Goal: Use online tool/utility: Utilize a website feature to perform a specific function

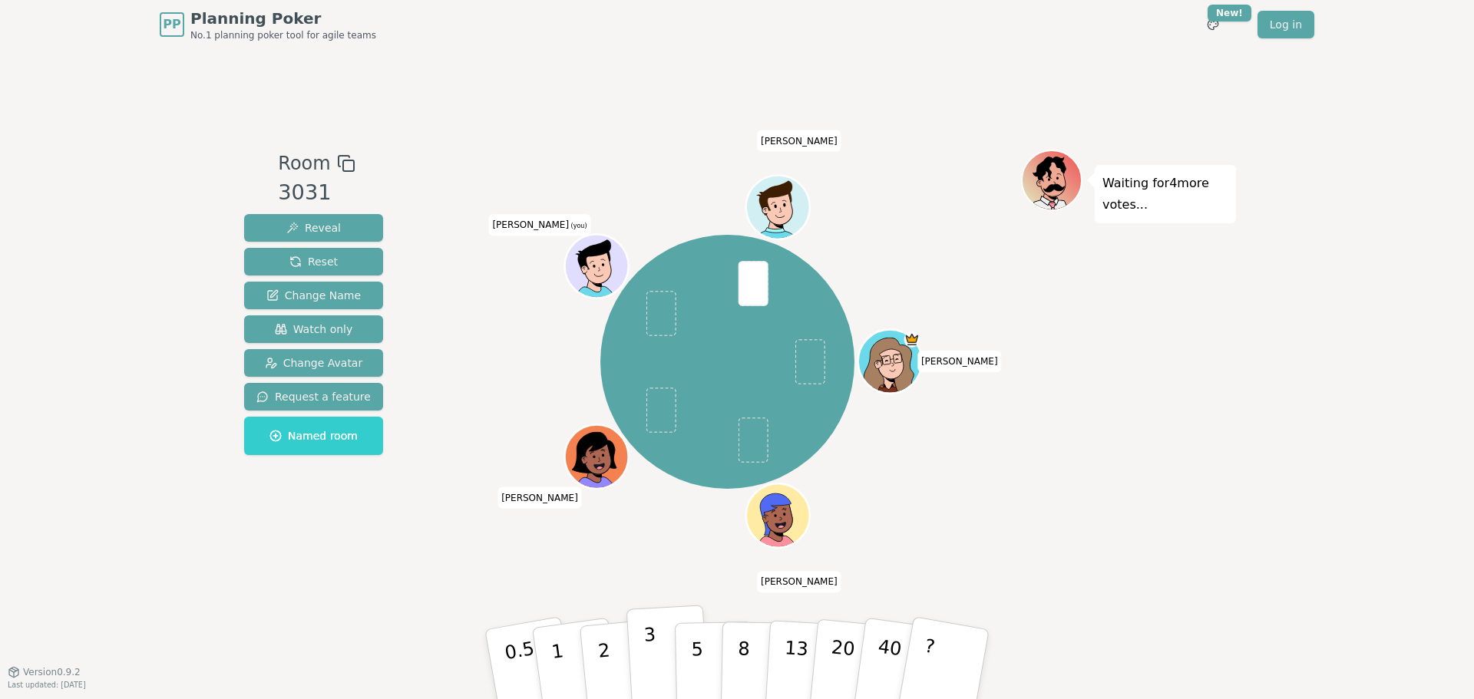
click at [644, 642] on p "3" at bounding box center [651, 666] width 17 height 84
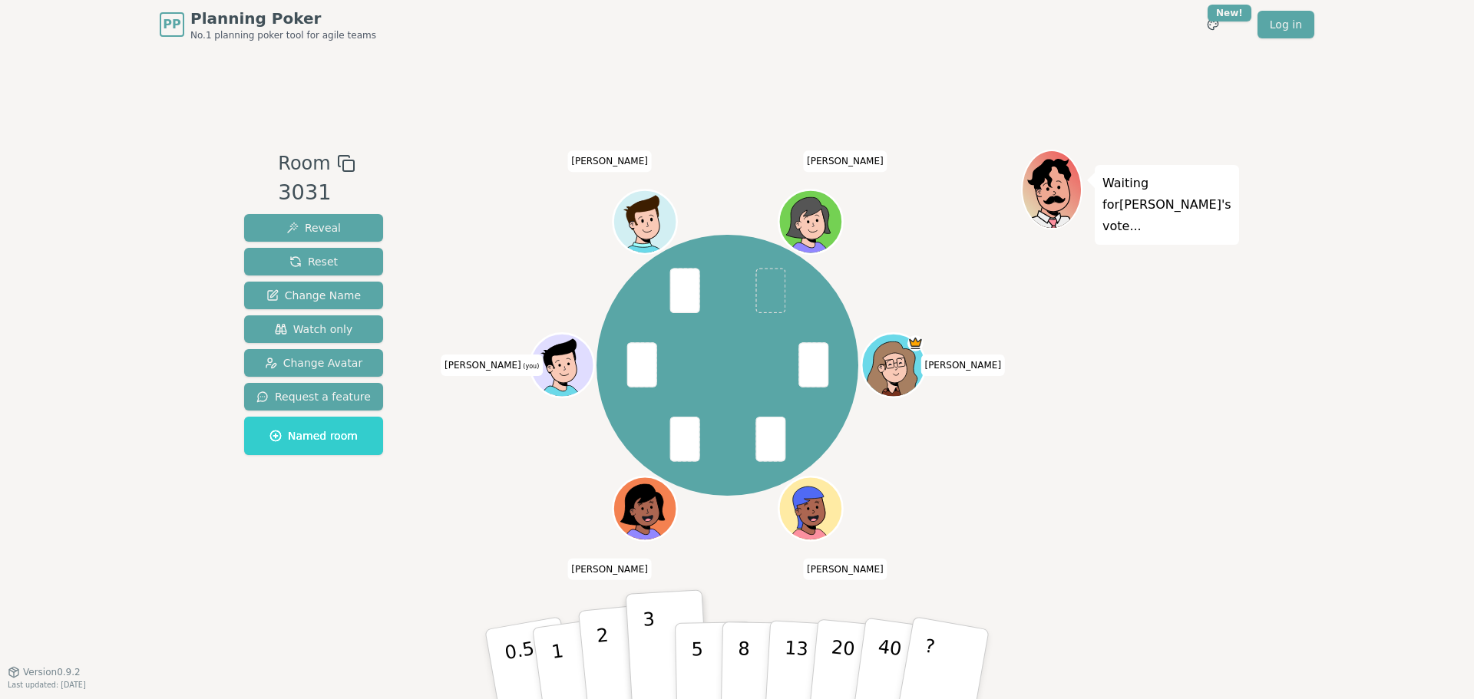
click at [611, 662] on button "2" at bounding box center [621, 665] width 87 height 122
click at [660, 643] on button "3" at bounding box center [668, 665] width 84 height 120
click at [610, 661] on button "2" at bounding box center [621, 665] width 87 height 122
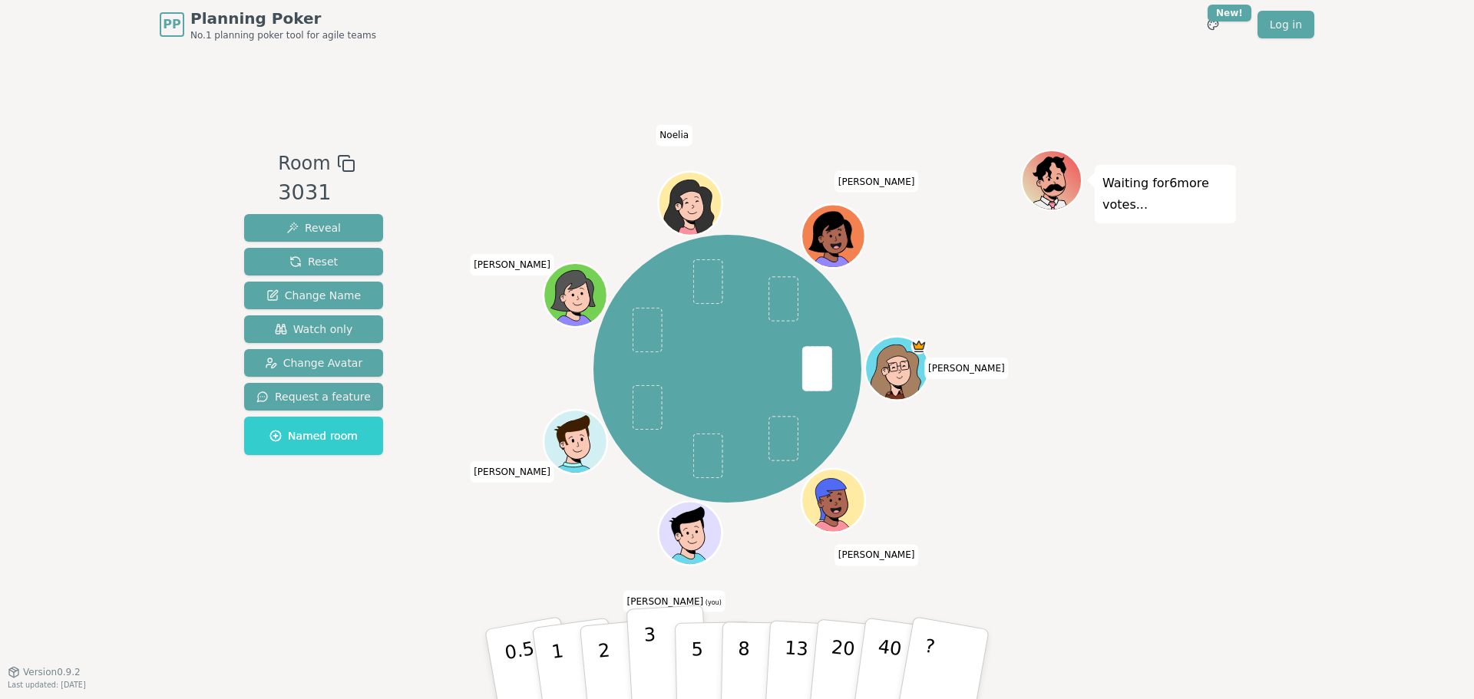
click at [656, 654] on button "3" at bounding box center [668, 665] width 84 height 120
click at [596, 647] on button "2" at bounding box center [621, 665] width 87 height 122
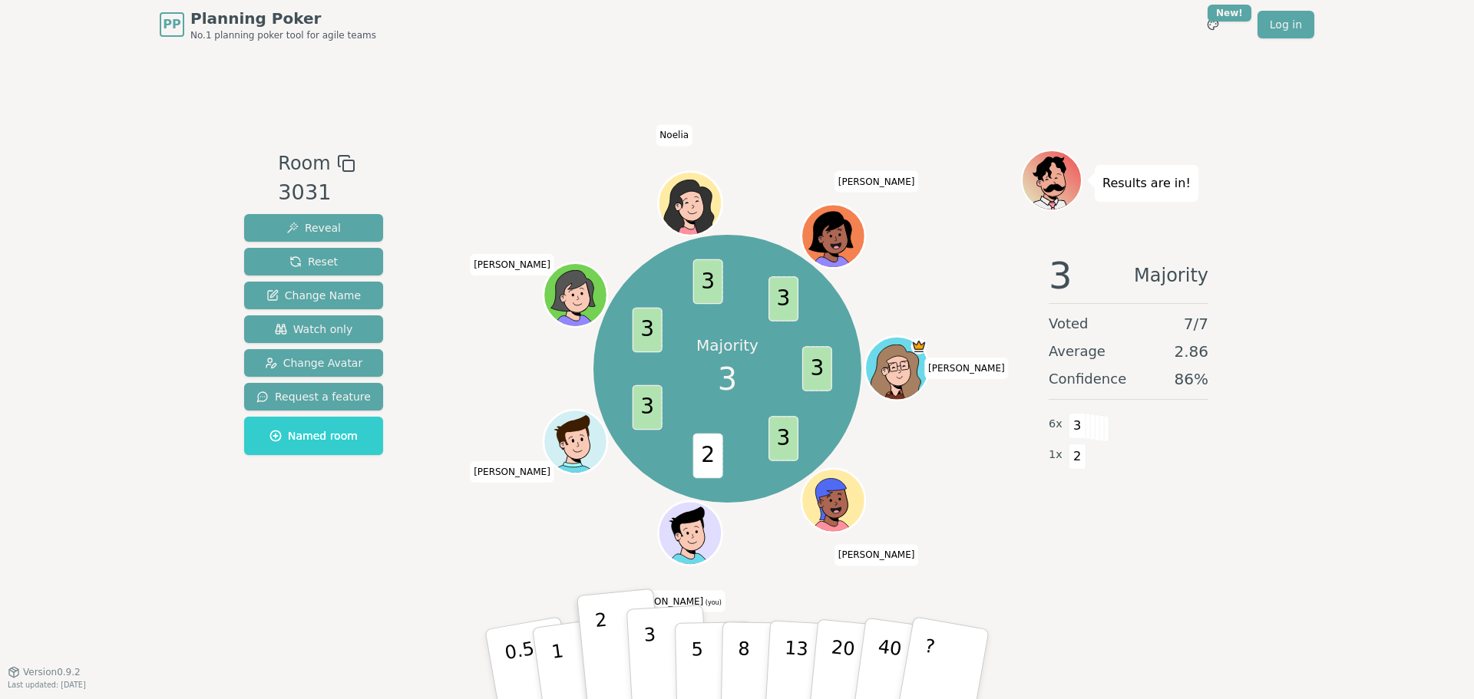
click at [640, 642] on button "3" at bounding box center [668, 665] width 84 height 120
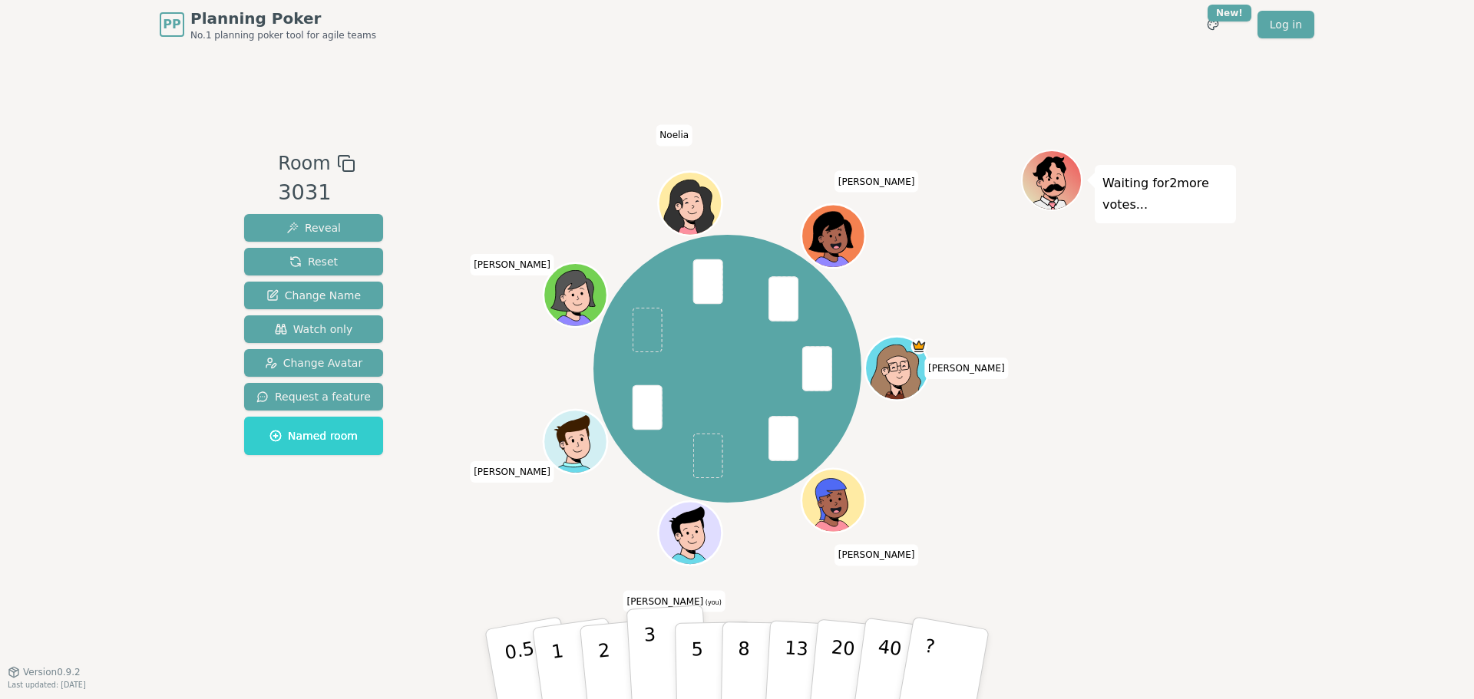
click at [645, 648] on p "3" at bounding box center [651, 666] width 17 height 84
drag, startPoint x: 612, startPoint y: 657, endPoint x: 603, endPoint y: 650, distance: 11.5
click at [612, 657] on button "2" at bounding box center [621, 665] width 87 height 122
click at [370, 559] on div "Room 3031 Reveal Reset Change Name Watch only Change Avatar Request a feature N…" at bounding box center [313, 361] width 151 height 422
click at [611, 657] on button "2" at bounding box center [621, 665] width 87 height 122
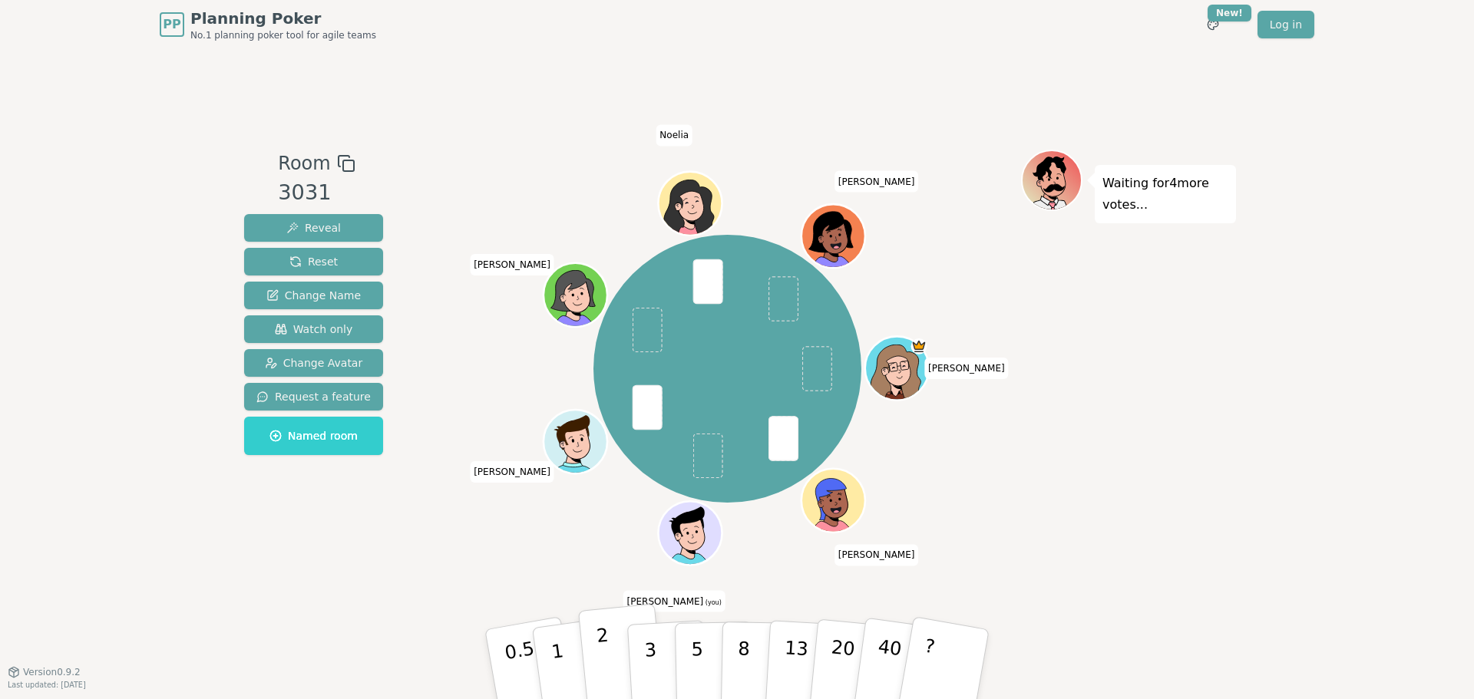
click at [603, 668] on p "2" at bounding box center [606, 667] width 20 height 84
